Goal: Task Accomplishment & Management: Use online tool/utility

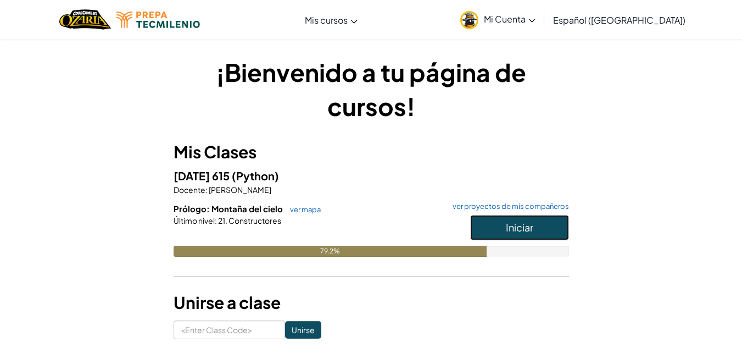
click at [494, 235] on button "Iniciar" at bounding box center [519, 227] width 99 height 25
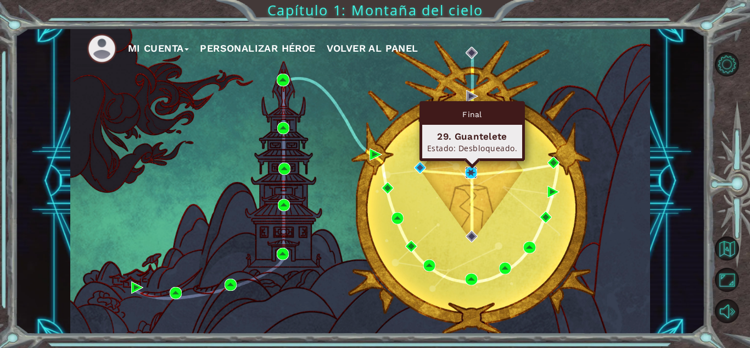
click at [473, 176] on img at bounding box center [471, 172] width 12 height 12
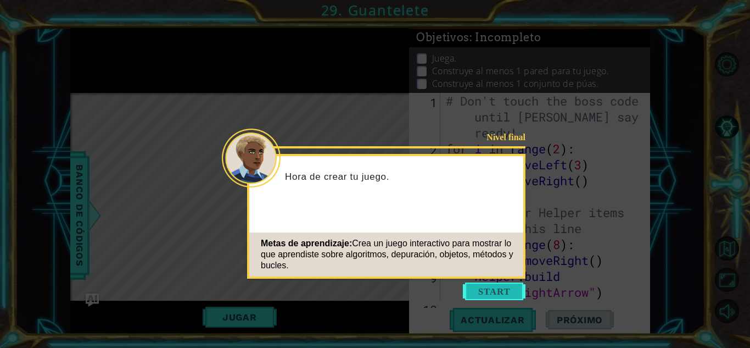
click at [502, 290] on button "Start" at bounding box center [494, 291] width 63 height 18
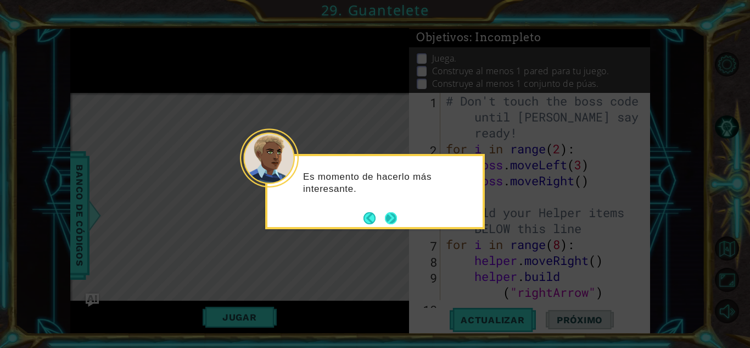
click at [395, 215] on button "Next" at bounding box center [391, 218] width 13 height 13
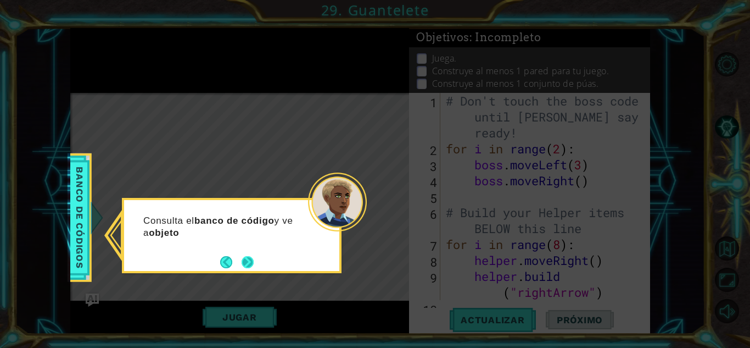
click at [251, 265] on button "Next" at bounding box center [248, 262] width 12 height 12
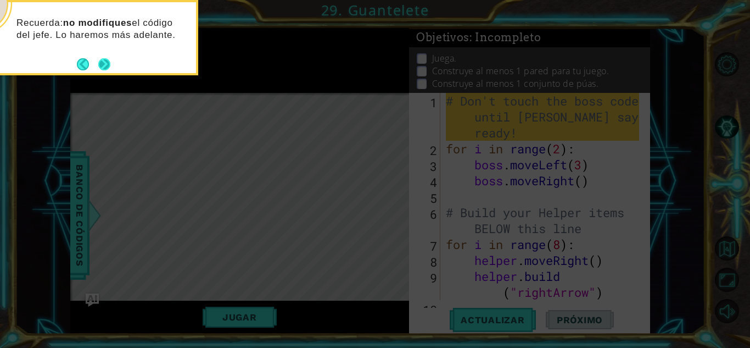
click at [107, 70] on button "Next" at bounding box center [104, 64] width 12 height 12
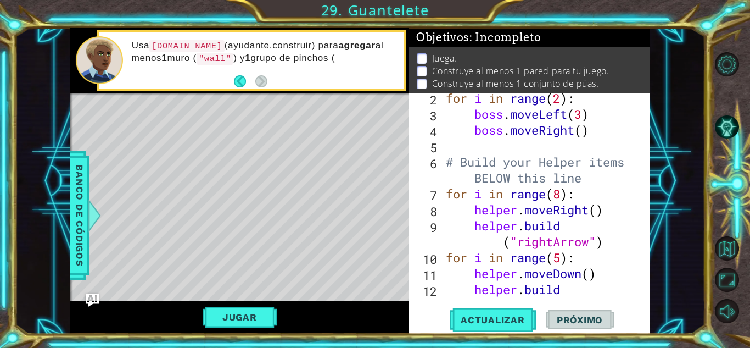
scroll to position [80, 0]
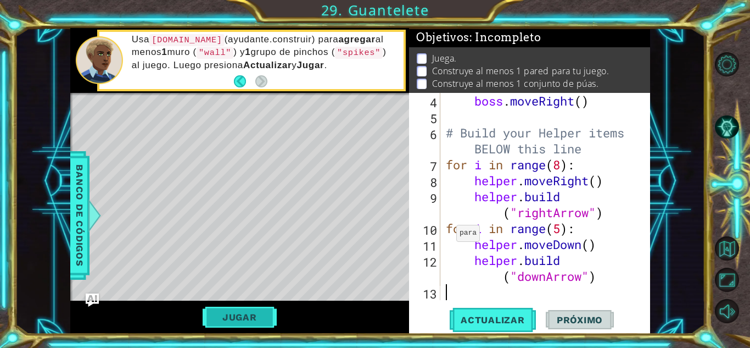
click at [247, 315] on button "Jugar" at bounding box center [240, 317] width 74 height 21
